Goal: Navigation & Orientation: Find specific page/section

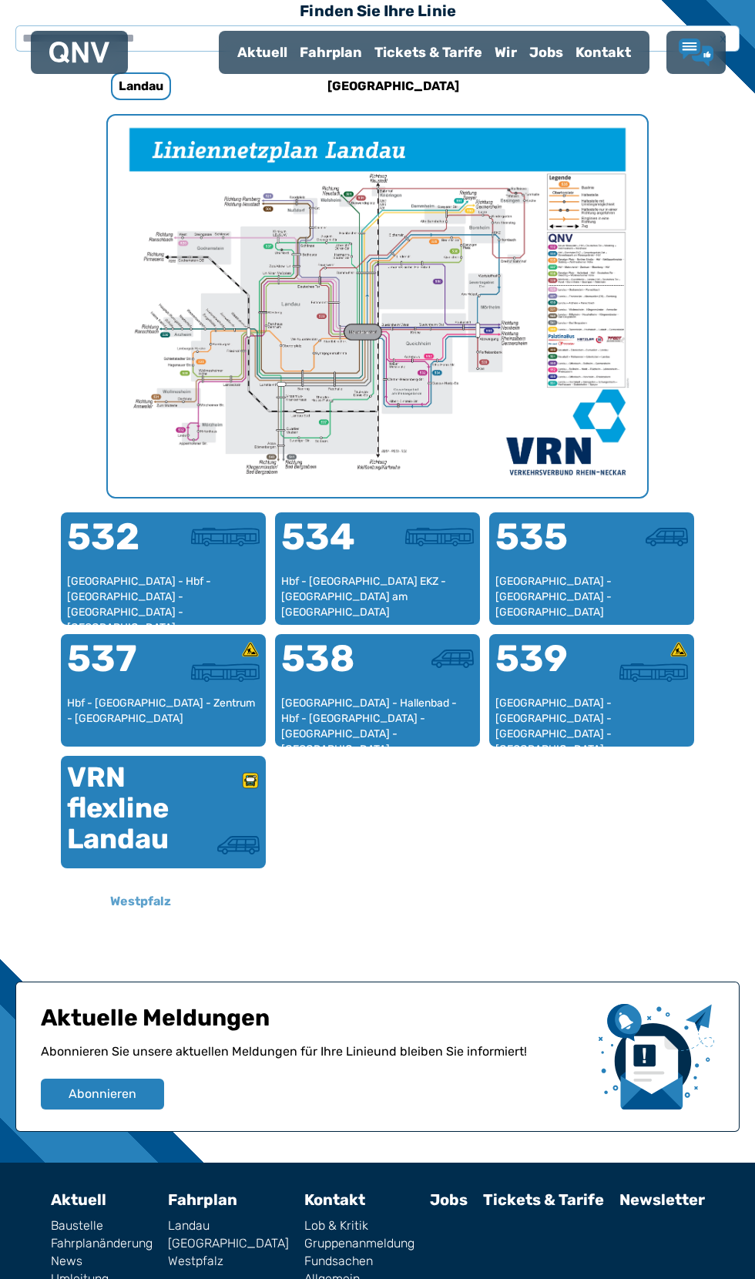
click at [156, 901] on h6 "Westpfalz" at bounding box center [140, 901] width 73 height 25
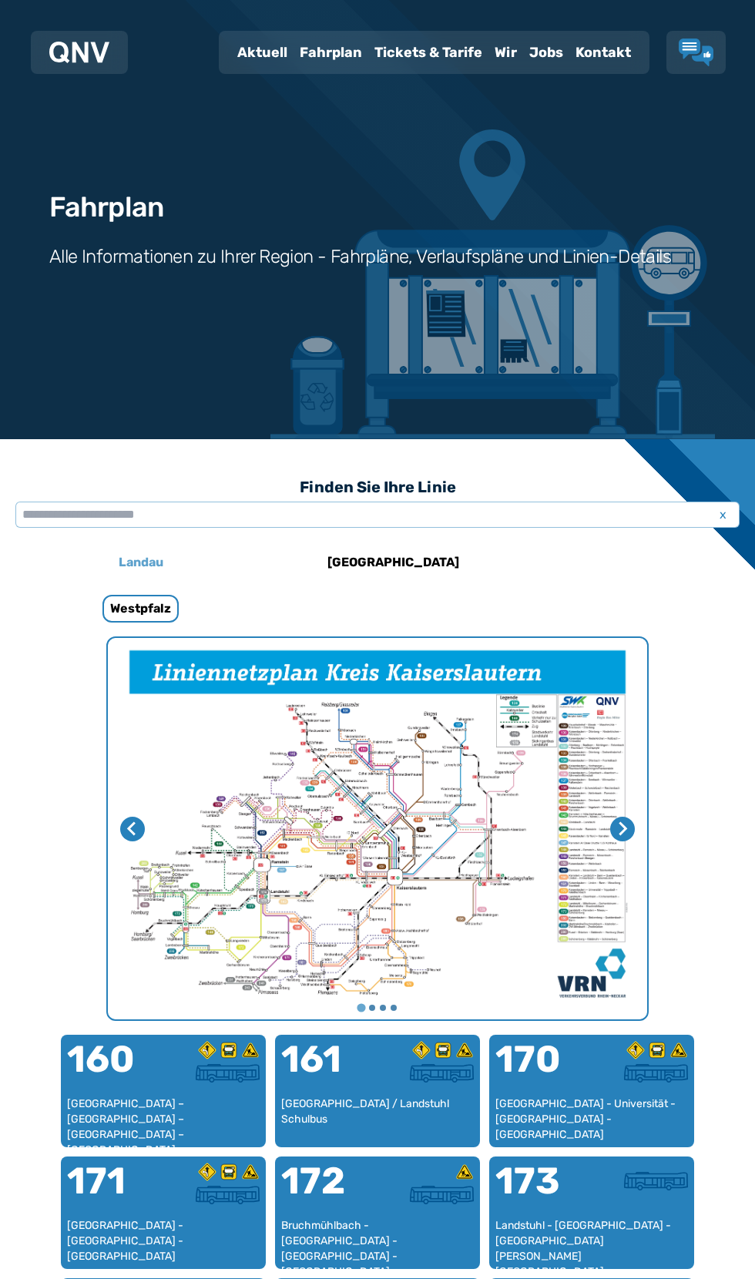
click at [146, 558] on h6 "Landau" at bounding box center [141, 562] width 57 height 25
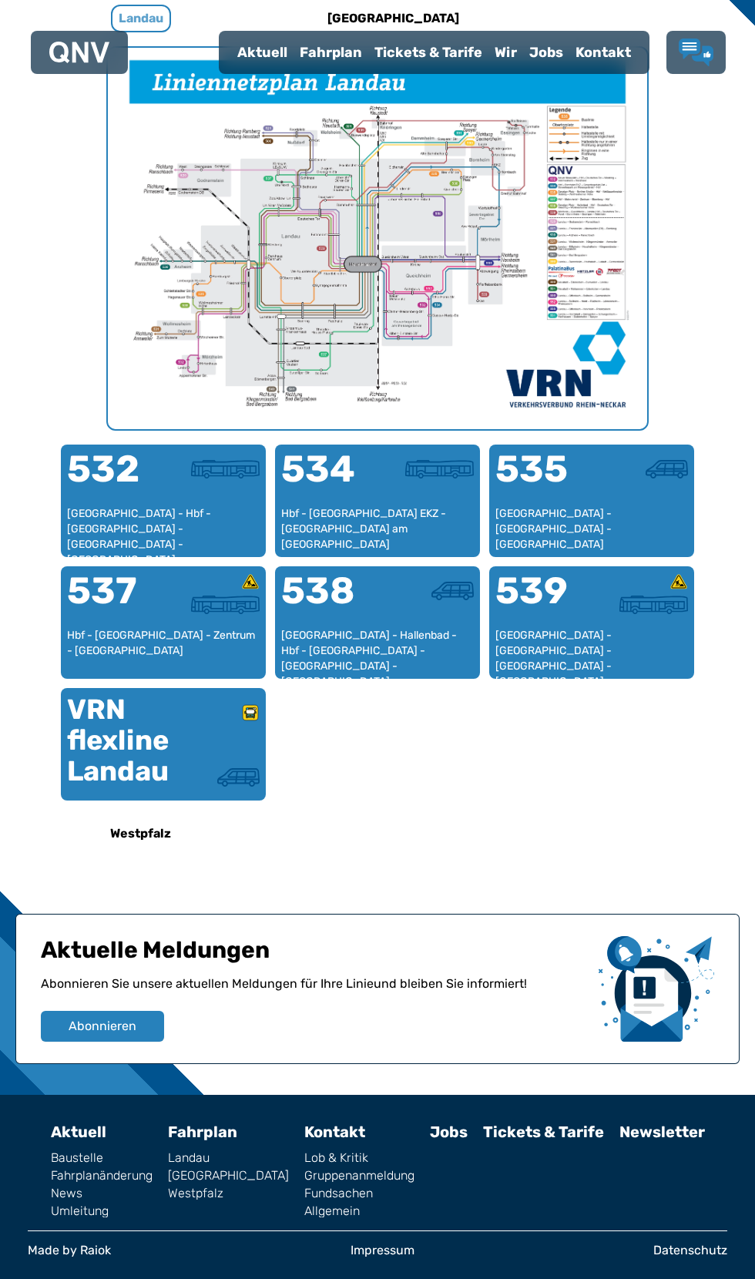
scroll to position [666, 0]
click at [168, 1123] on link "Fahrplan" at bounding box center [202, 1132] width 69 height 18
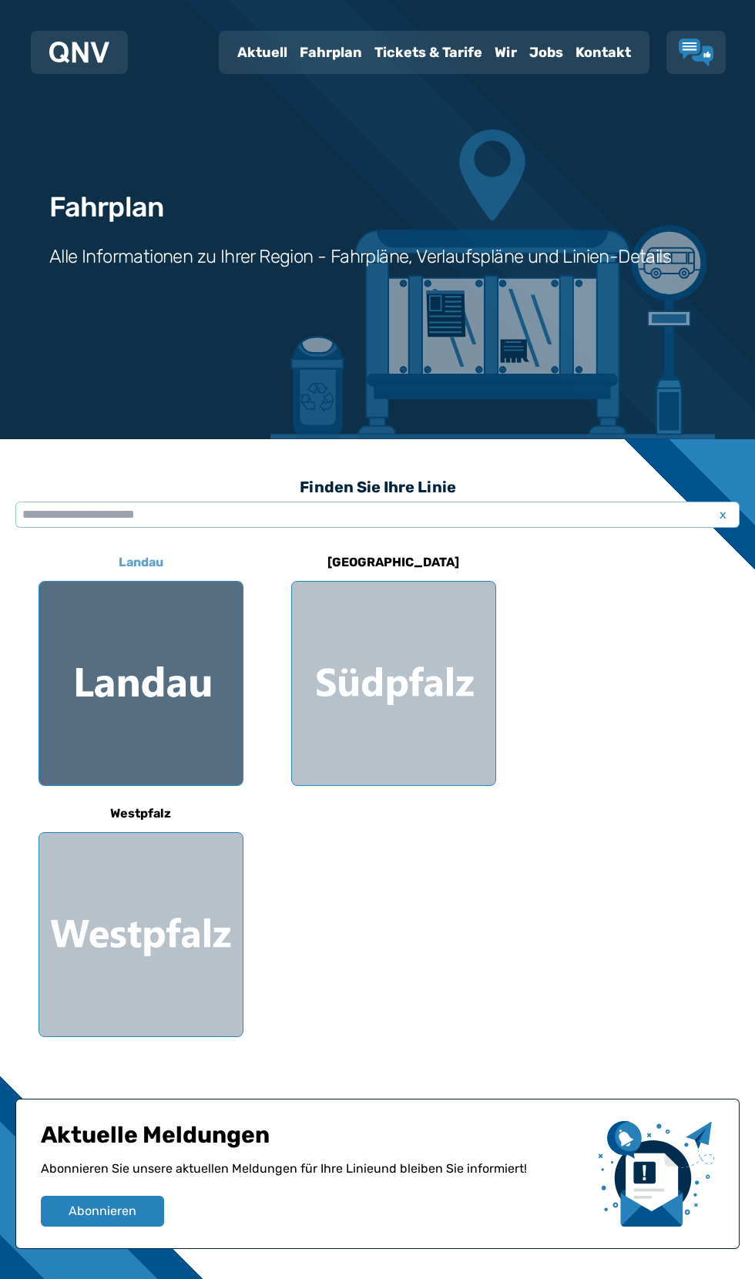
click at [176, 672] on div at bounding box center [140, 683] width 203 height 203
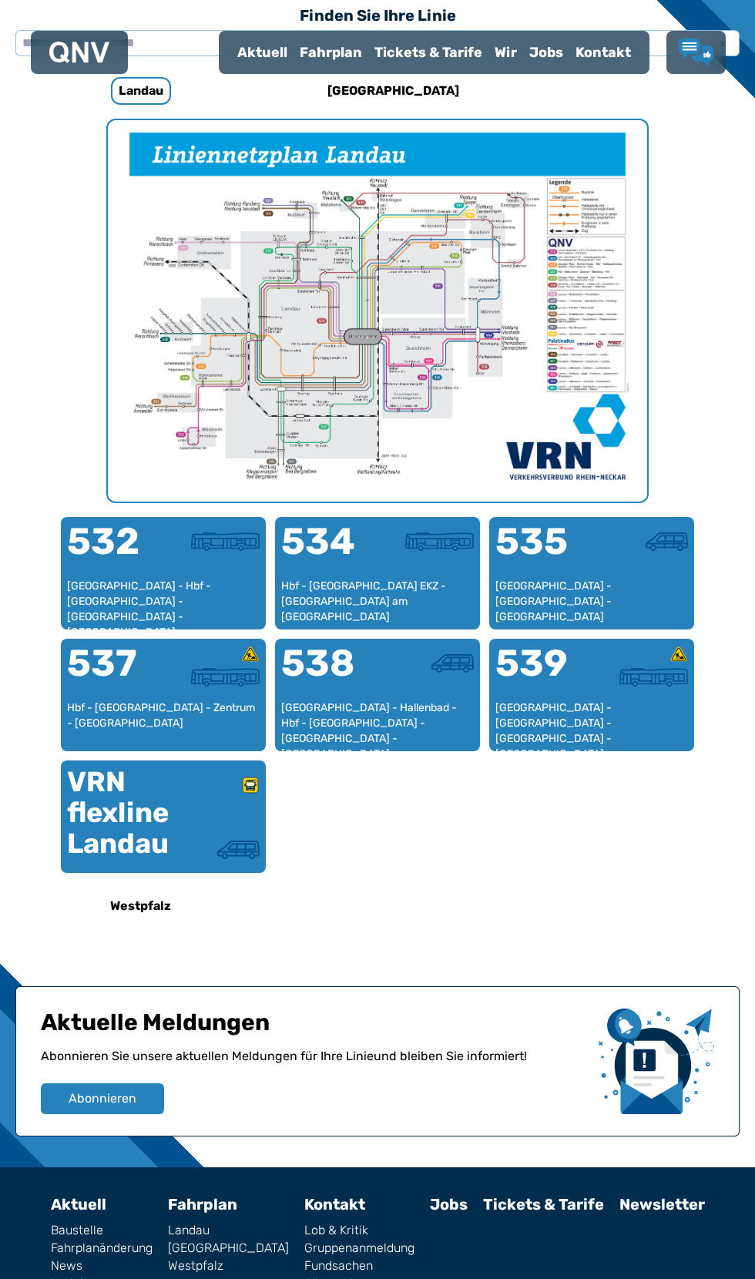
scroll to position [476, 0]
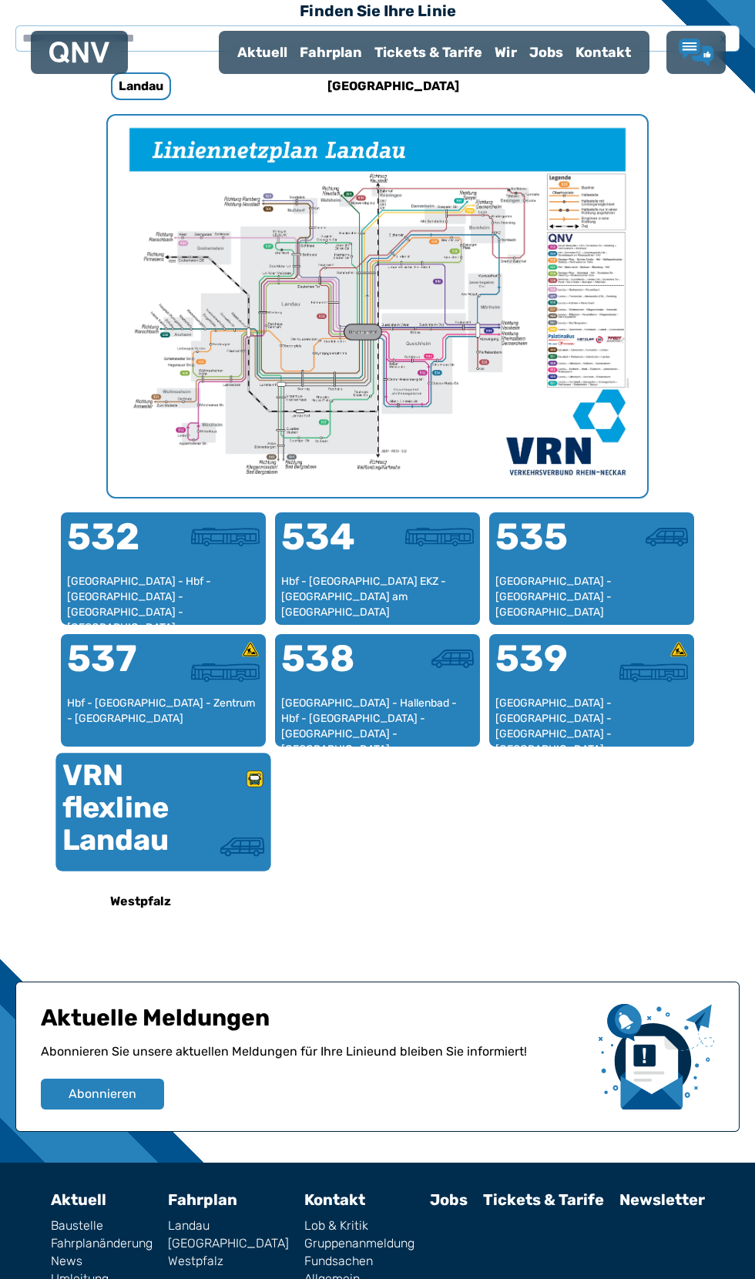
click at [178, 788] on div at bounding box center [213, 804] width 101 height 68
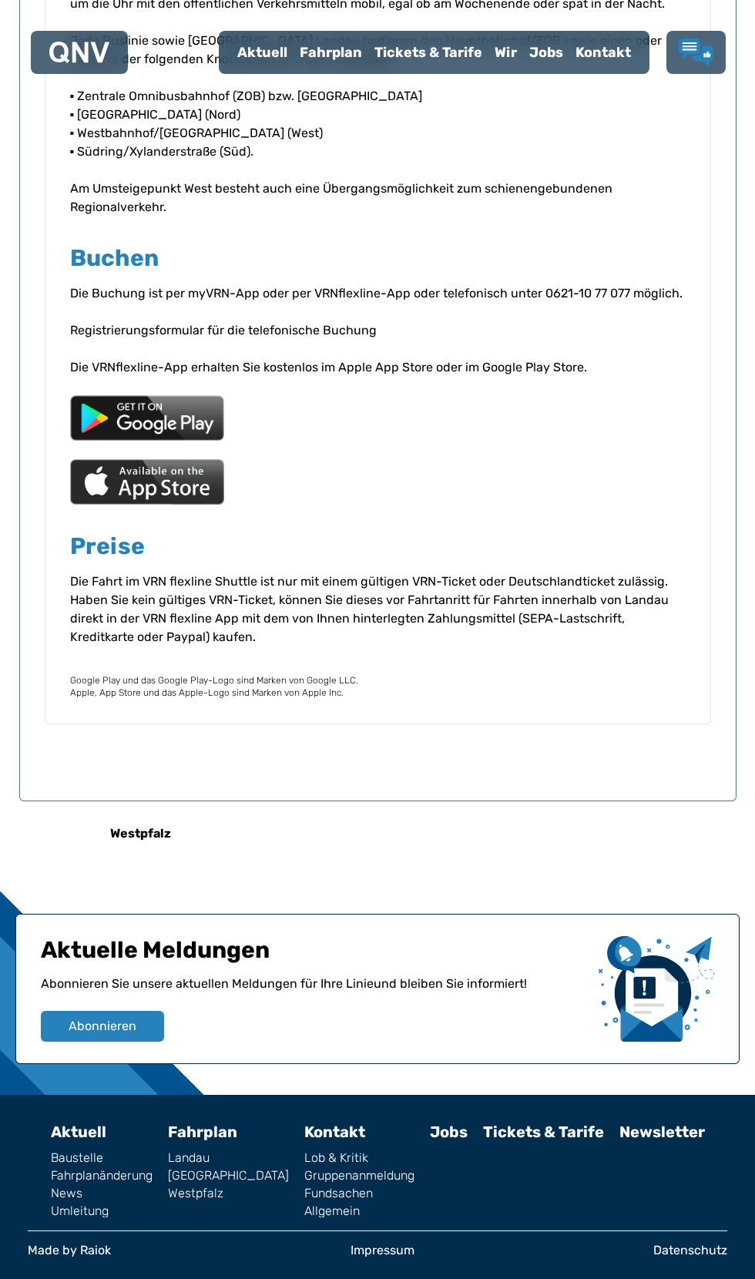
scroll to position [2731, 0]
click at [168, 1123] on link "Fahrplan" at bounding box center [202, 1132] width 69 height 18
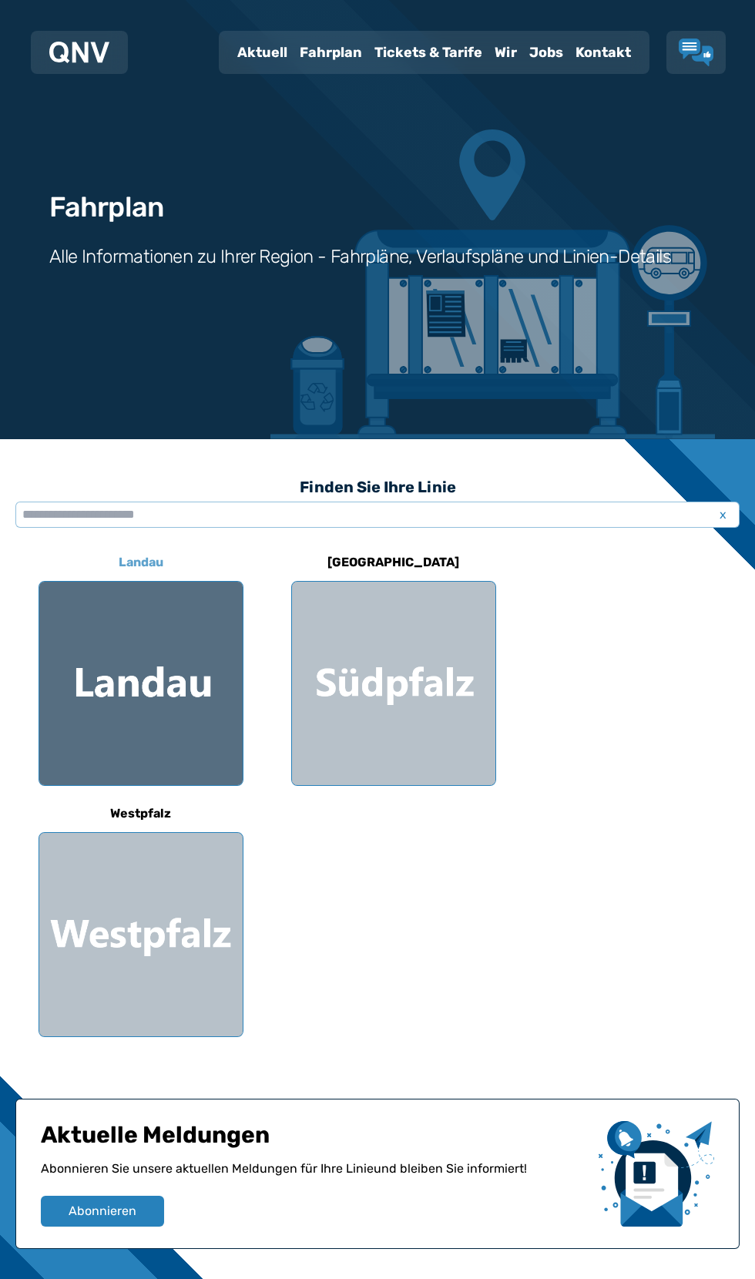
click at [130, 657] on div at bounding box center [140, 683] width 203 height 203
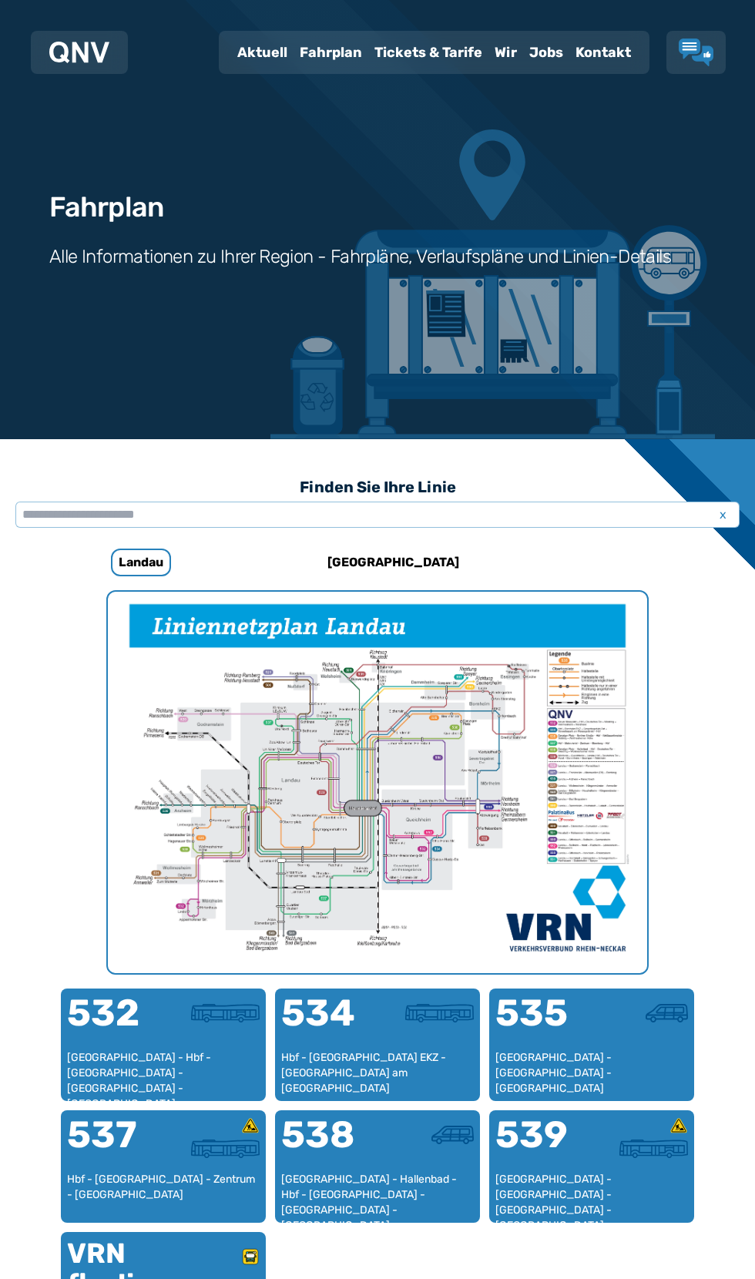
click at [450, 244] on h3 "Alle Informationen zu Ihrer Region - Fahrpläne, Verlaufspläne und Linien-Details" at bounding box center [360, 256] width 622 height 25
click at [393, 244] on h3 "Alle Informationen zu Ihrer Region - Fahrpläne, Verlaufspläne und Linien-Details" at bounding box center [360, 256] width 622 height 25
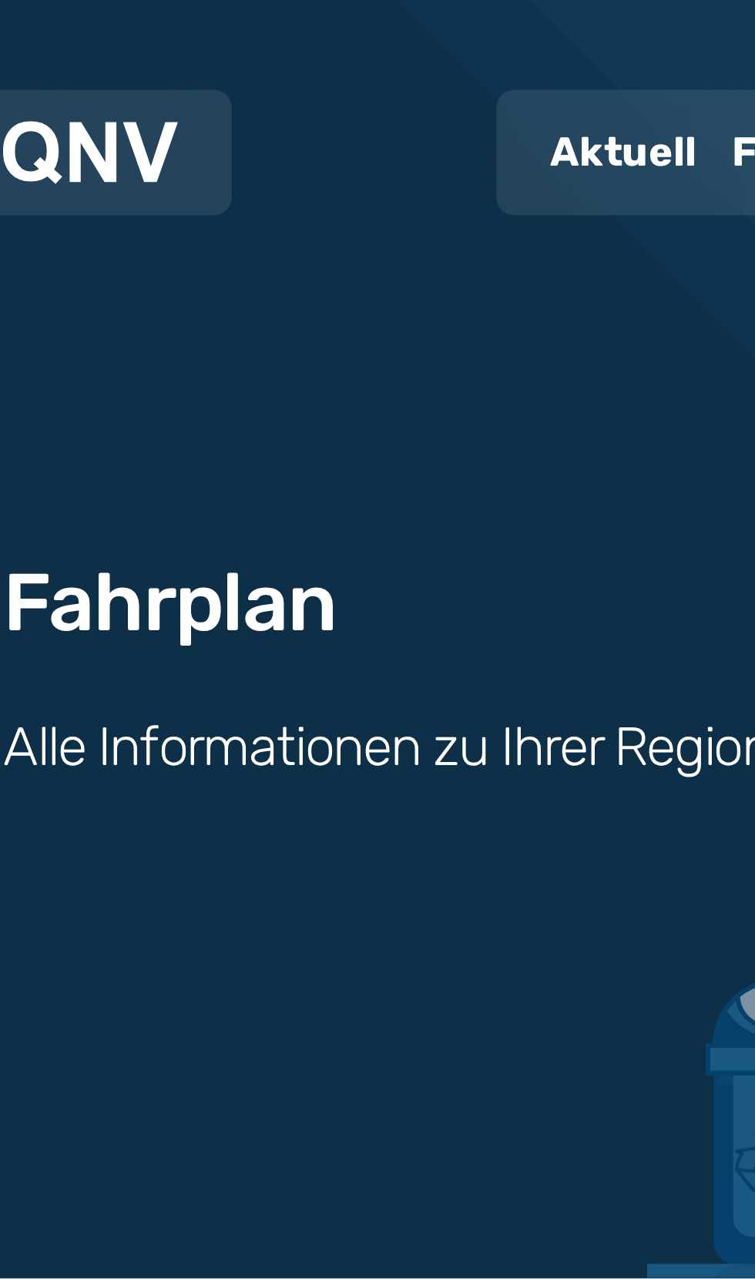
click at [231, 72] on div "Aktuell" at bounding box center [262, 52] width 62 height 40
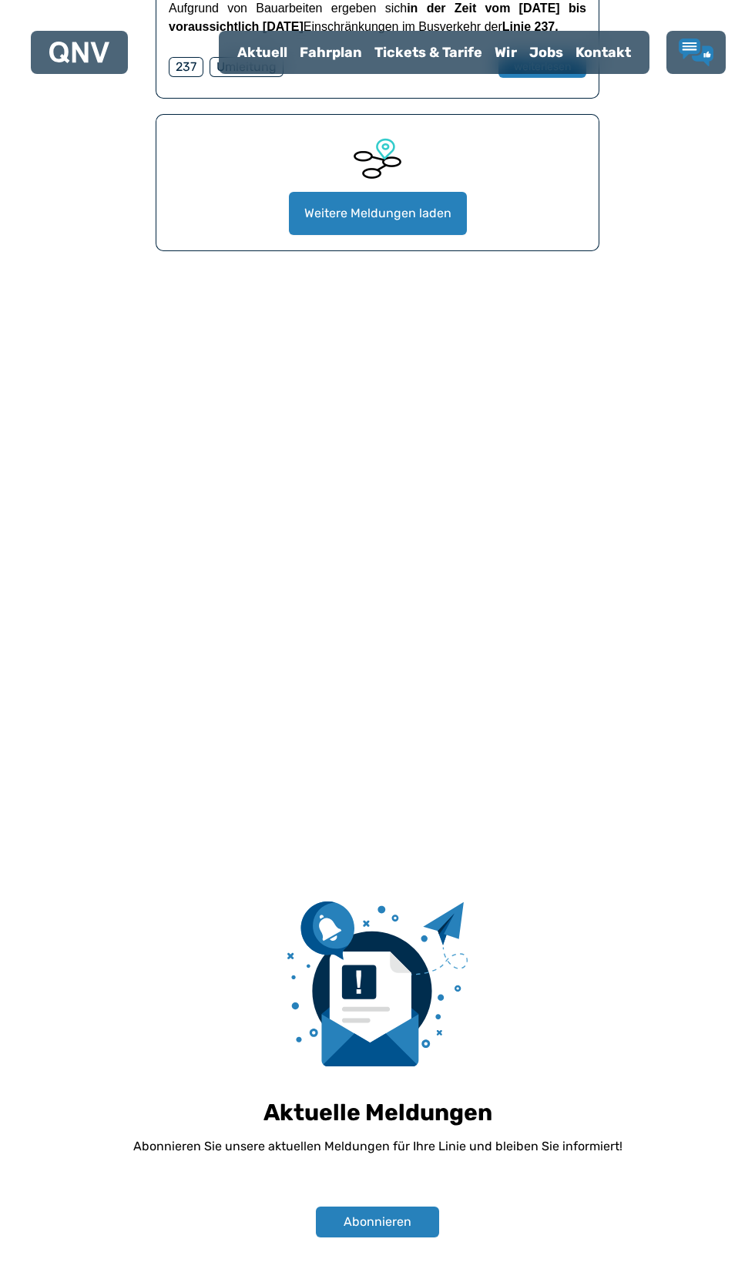
scroll to position [2632, 0]
